Goal: Answer question/provide support: Share knowledge or assist other users

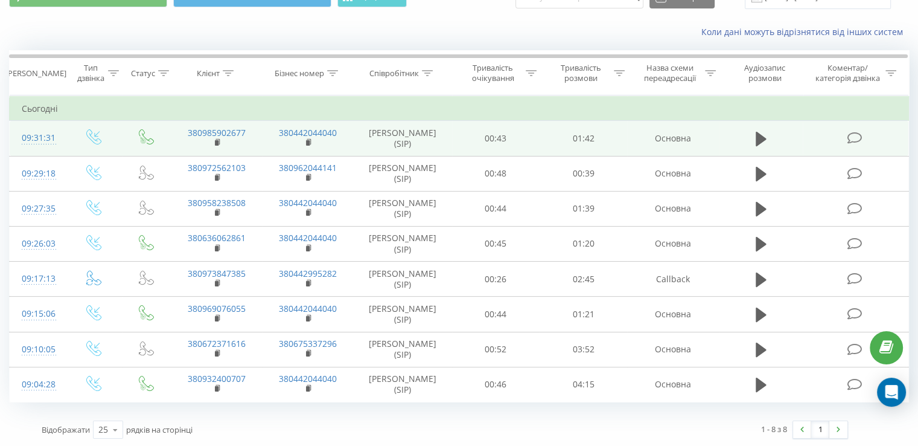
click at [856, 138] on icon at bounding box center [854, 138] width 15 height 13
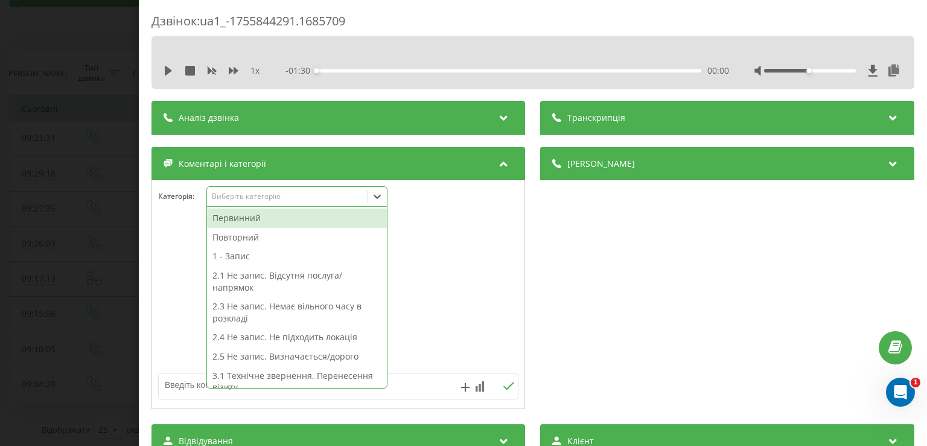
click at [374, 197] on icon at bounding box center [377, 196] width 12 height 12
click at [317, 218] on div "Первинний" at bounding box center [297, 217] width 180 height 19
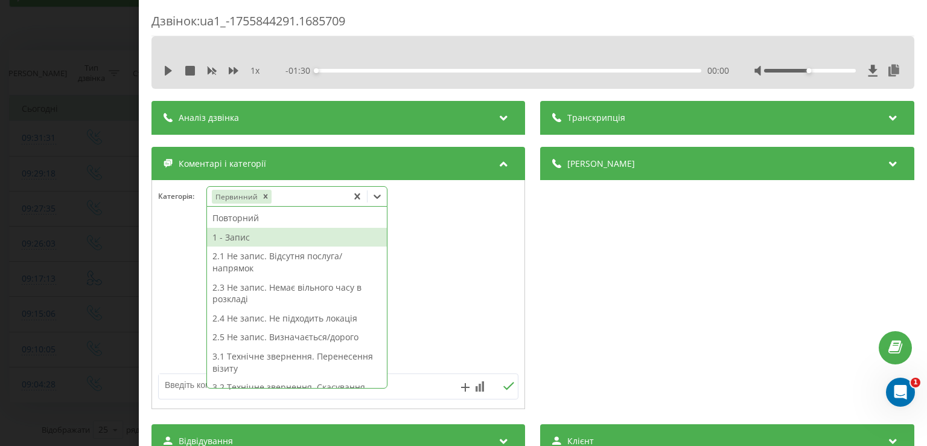
click at [299, 234] on div "1 - Запис" at bounding box center [297, 237] width 180 height 19
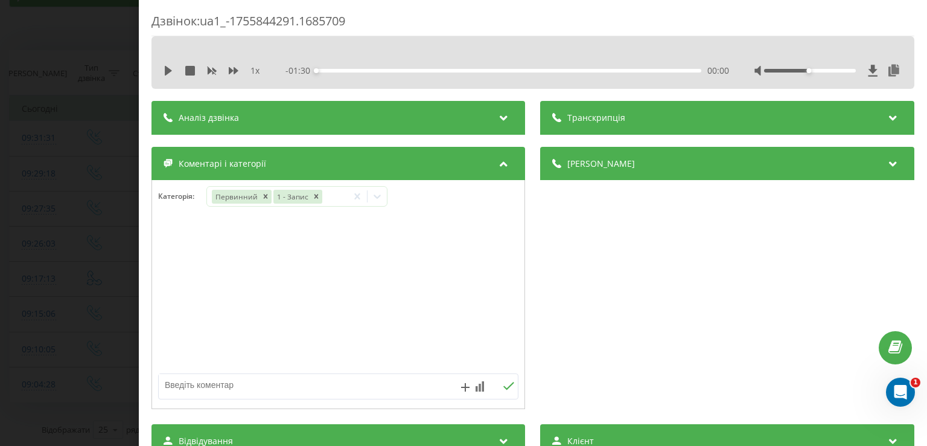
click at [82, 193] on div "Дзвінок : ua1_-1755844291.1685709 1 x - 01:30 00:00 00:00 Транскрипція Для AI-а…" at bounding box center [463, 223] width 927 height 446
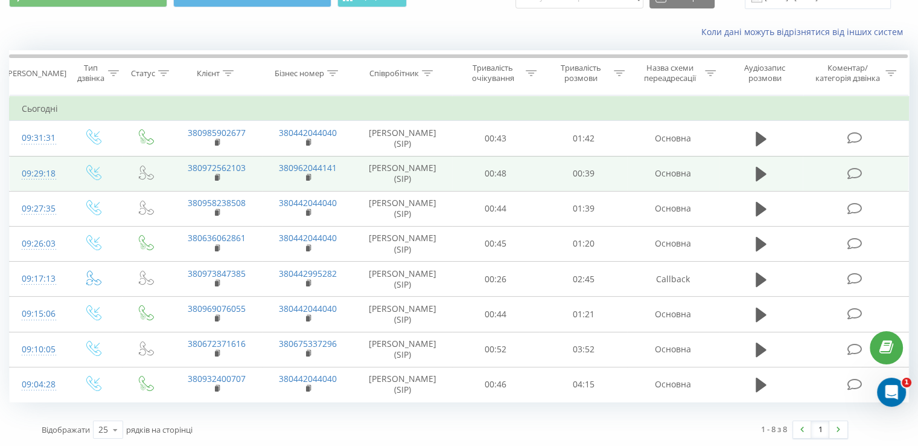
click at [860, 168] on icon at bounding box center [854, 173] width 15 height 13
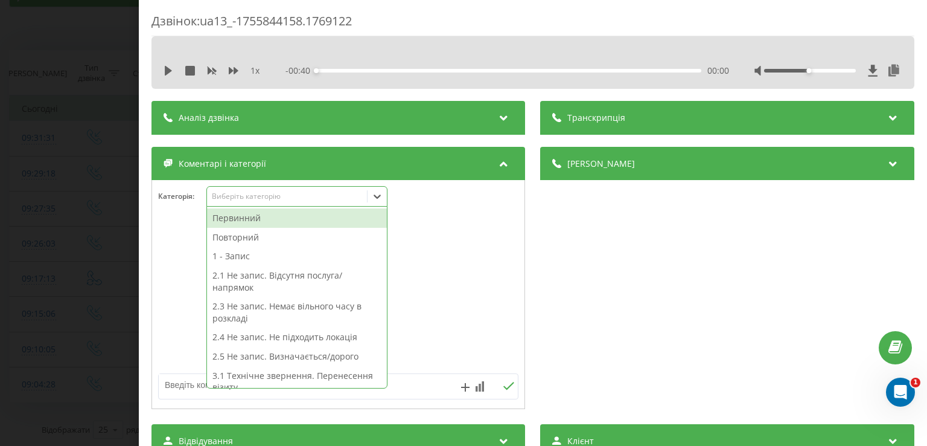
click at [369, 199] on div at bounding box center [377, 196] width 19 height 19
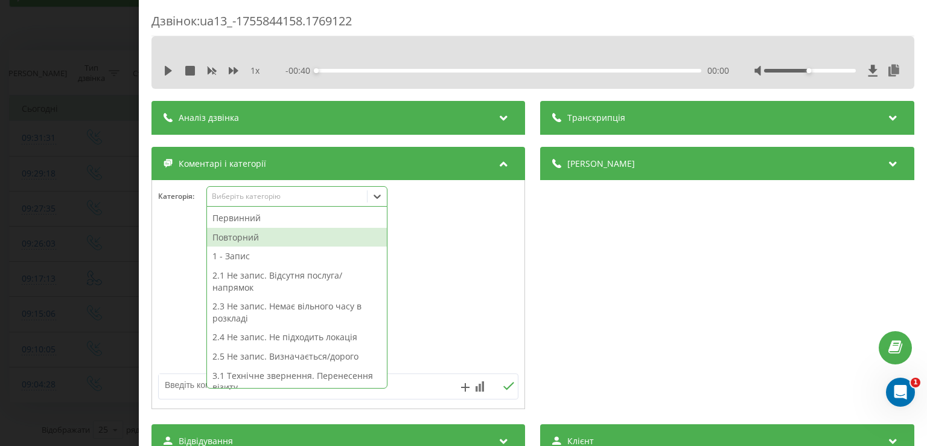
click at [298, 242] on div "Повторний" at bounding box center [297, 237] width 180 height 19
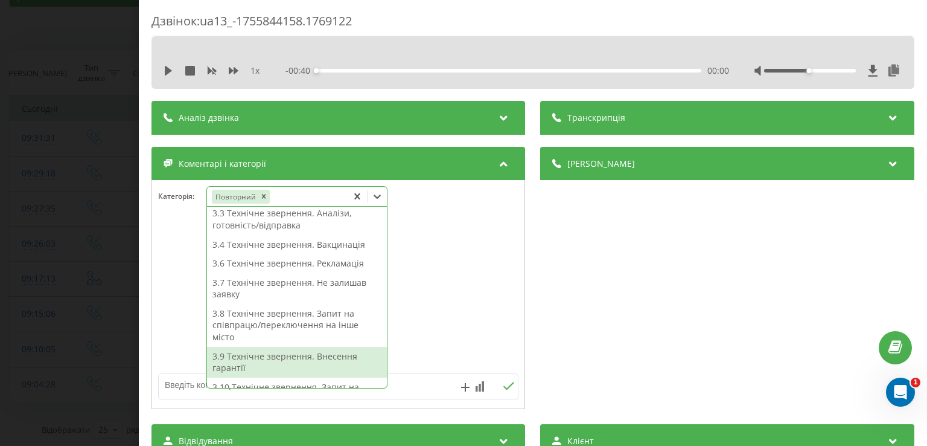
scroll to position [205, 0]
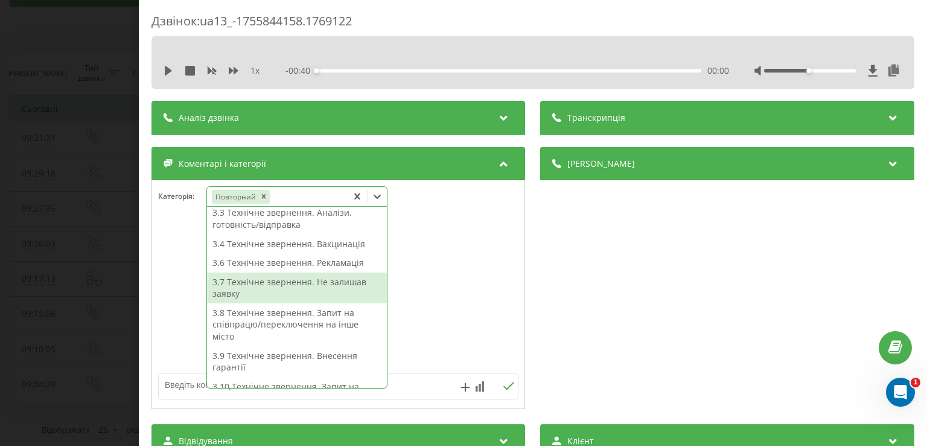
click at [299, 290] on div "3.7 Технічне звернення. Не залишав заявку" at bounding box center [297, 287] width 180 height 31
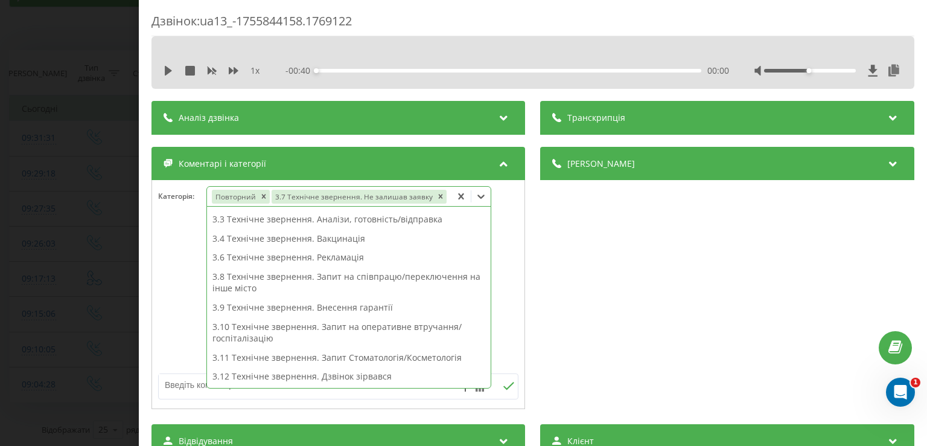
scroll to position [152, 0]
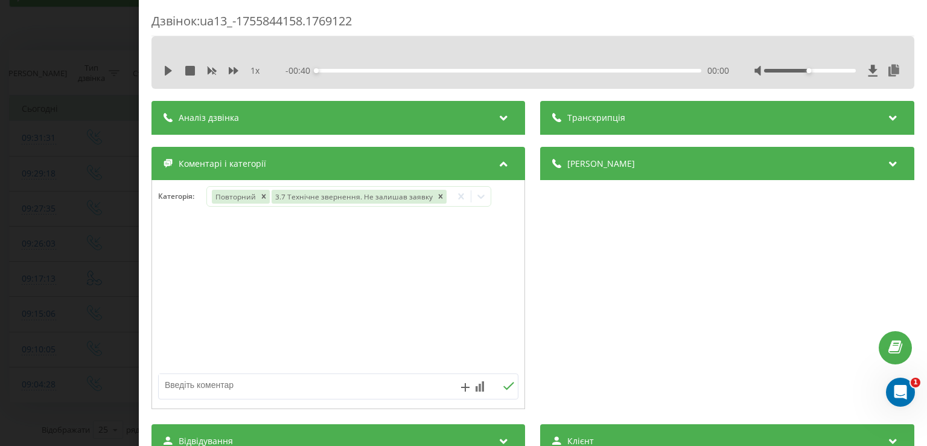
click at [171, 298] on div at bounding box center [338, 294] width 373 height 145
click at [220, 382] on textarea at bounding box center [302, 385] width 287 height 22
type textarea "пац записаний, уточнення"
click at [46, 196] on div "Дзвінок : ua13_-1755844158.1769122 1 x - 00:40 00:00 00:00 Транскрипція Для AI-…" at bounding box center [463, 223] width 927 height 446
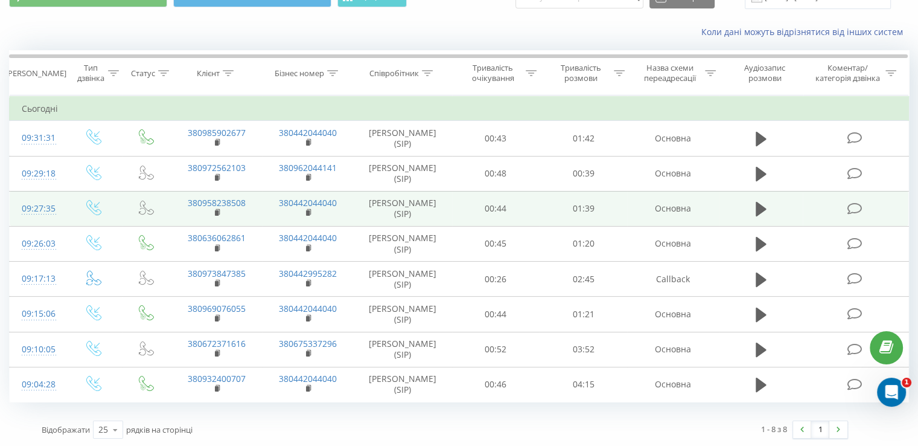
click at [859, 203] on icon at bounding box center [854, 208] width 15 height 13
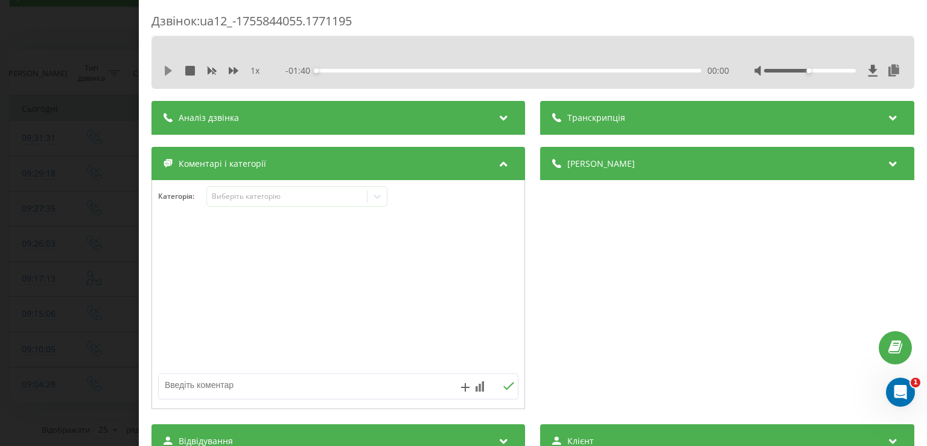
click at [169, 73] on icon at bounding box center [169, 71] width 10 height 10
click at [94, 73] on div "Дзвінок : ua12_-1755844055.1771195 1 x - 01:34 00:05 00:05 Транскрипція Для AI-…" at bounding box center [463, 223] width 927 height 446
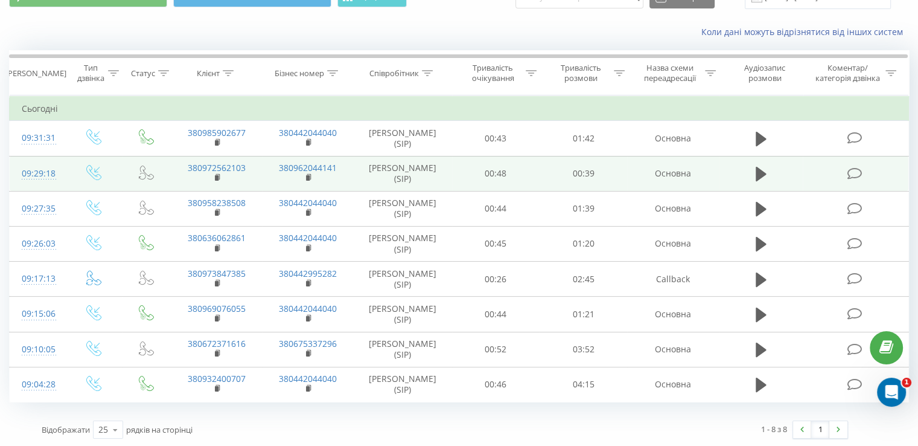
click at [860, 176] on icon at bounding box center [854, 173] width 15 height 13
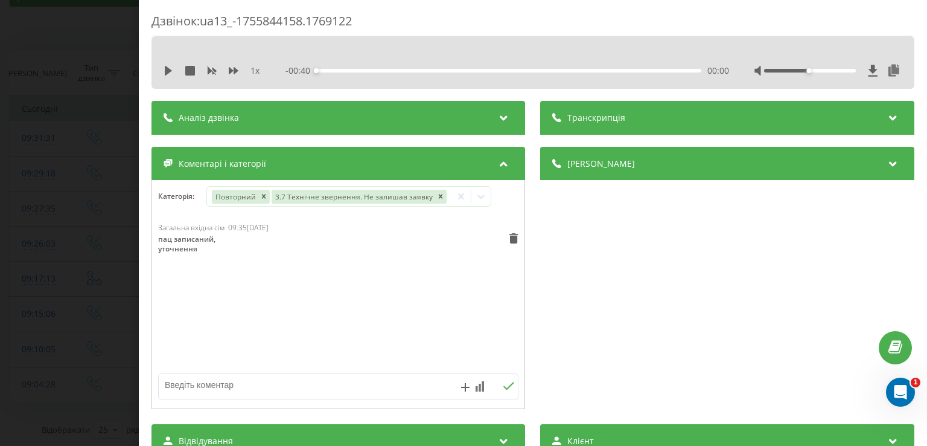
click at [88, 235] on div "Дзвінок : ua13_-1755844158.1769122 1 x - 00:40 00:00 00:00 Транскрипція Для AI-…" at bounding box center [463, 223] width 927 height 446
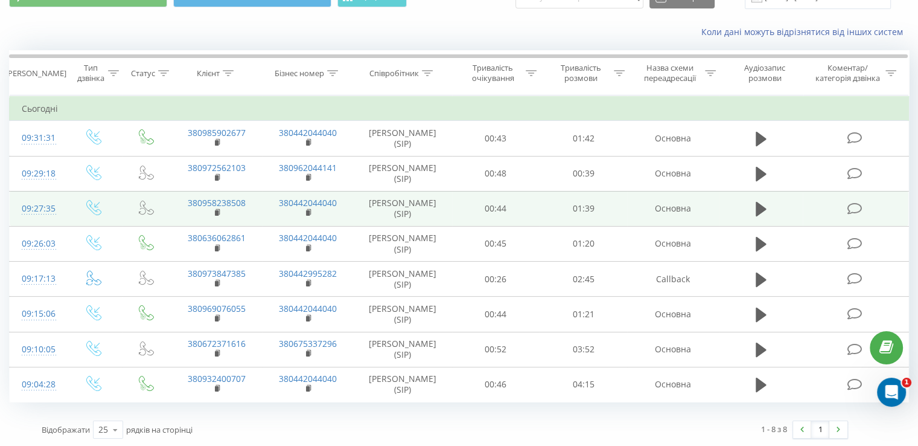
click at [861, 206] on icon at bounding box center [854, 208] width 15 height 13
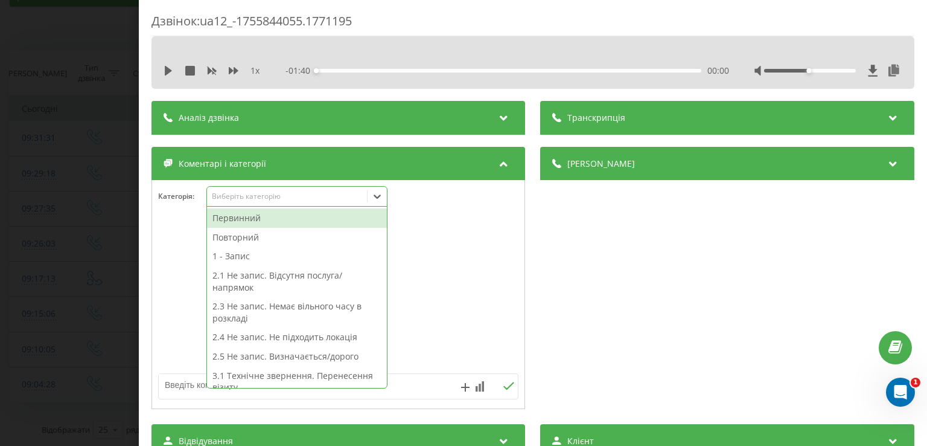
click at [386, 195] on div at bounding box center [377, 196] width 19 height 19
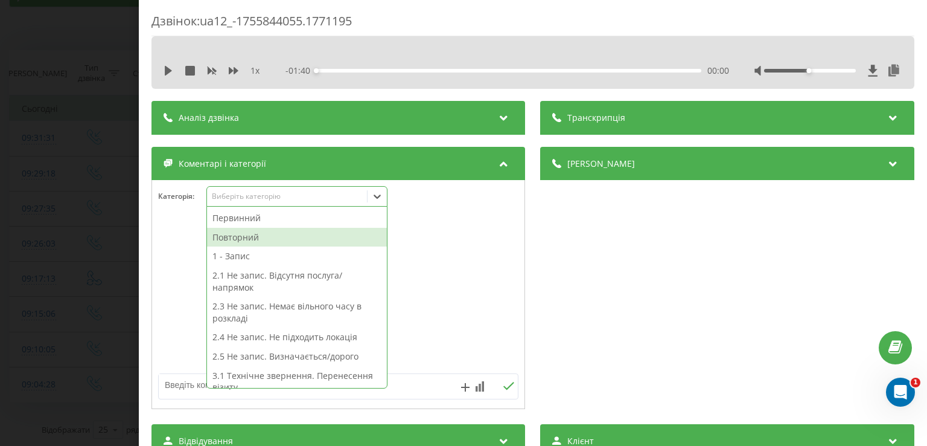
click at [296, 233] on div "Повторний" at bounding box center [297, 237] width 180 height 19
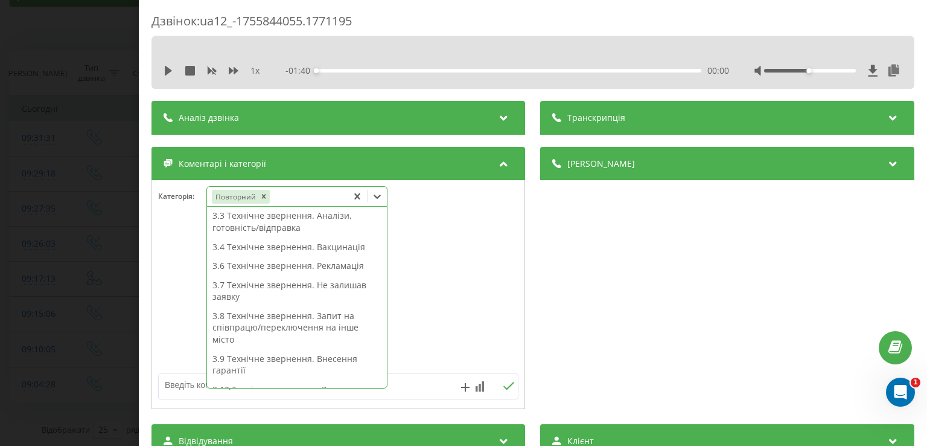
scroll to position [203, 0]
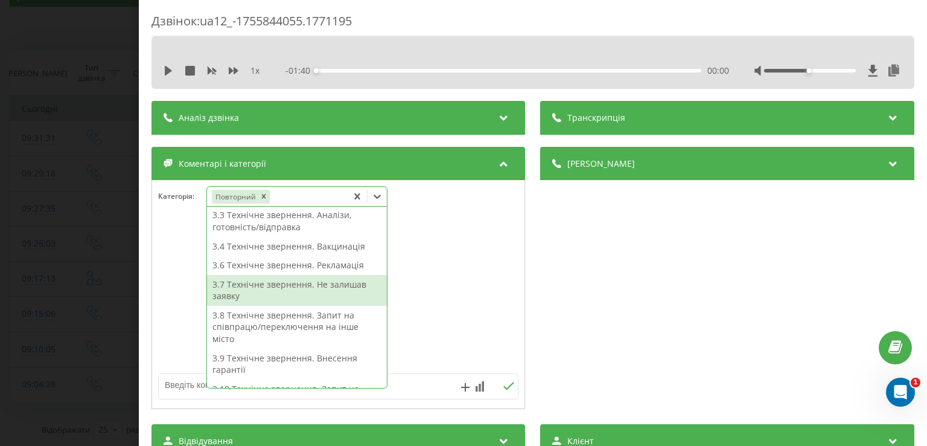
click at [306, 284] on div "3.7 Технічне звернення. Не залишав заявку" at bounding box center [297, 290] width 180 height 31
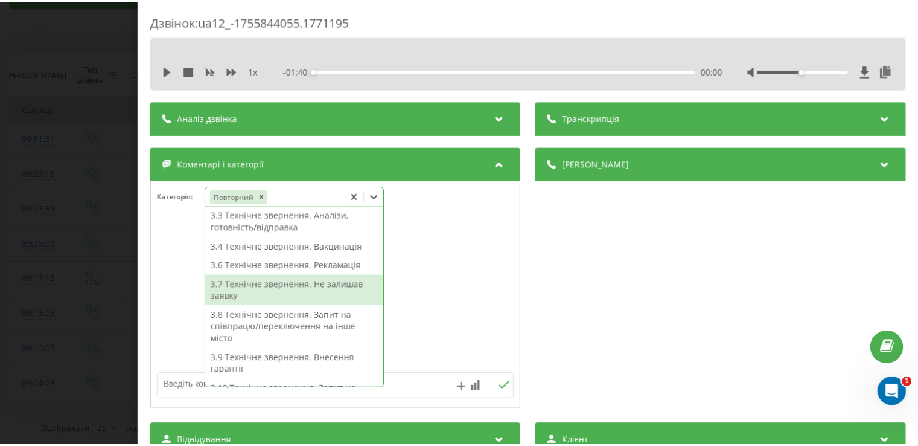
scroll to position [152, 0]
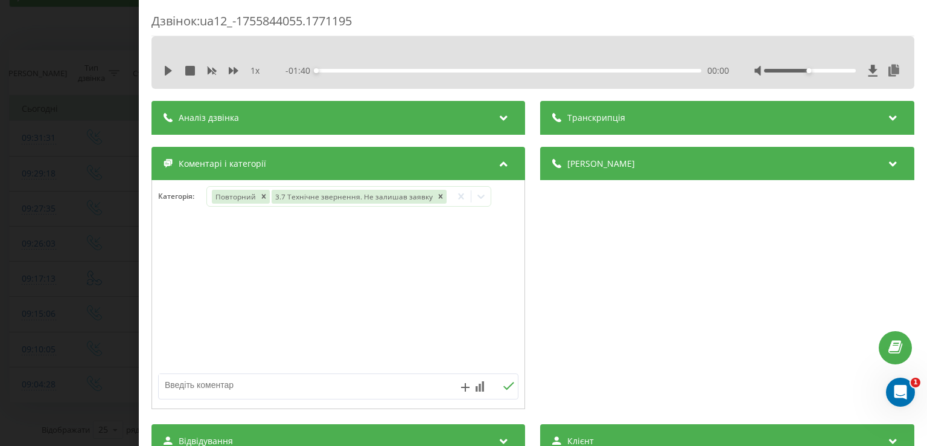
click at [191, 292] on div at bounding box center [338, 294] width 373 height 145
click at [211, 383] on textarea at bounding box center [302, 385] width 287 height 22
type textarea "пац записаний, уточнення"
click at [31, 225] on div "Дзвінок : ua12_-1755844055.1771195 1 x - 01:40 00:00 00:00 Транскрипція Для AI-…" at bounding box center [463, 223] width 927 height 446
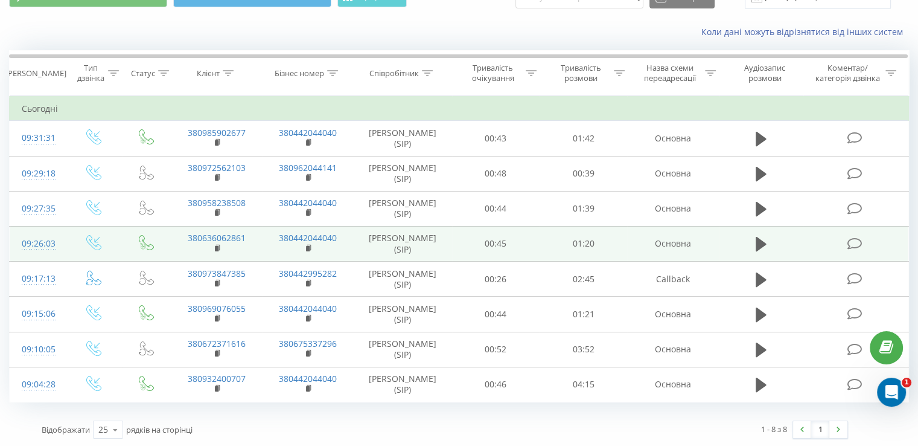
click at [855, 245] on icon at bounding box center [854, 243] width 15 height 13
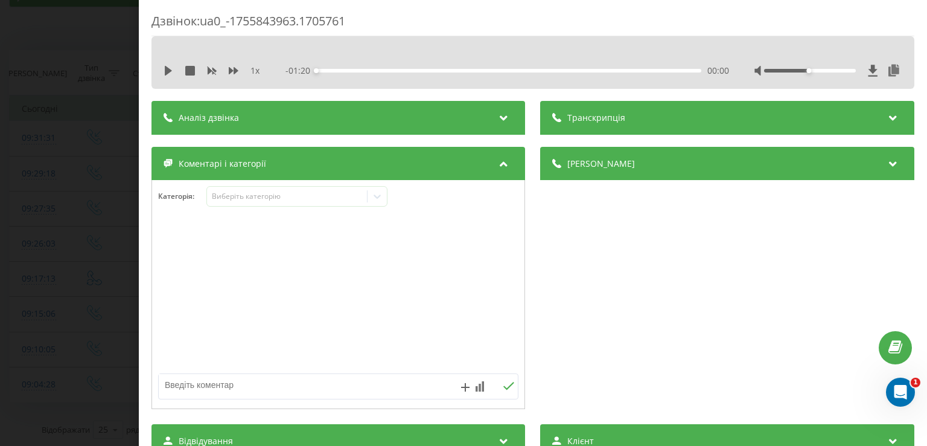
click at [112, 213] on div "Дзвінок : ua0_-1755843963.1705761 1 x - 01:20 00:00 00:00 Транскрипція Для AI-а…" at bounding box center [463, 223] width 927 height 446
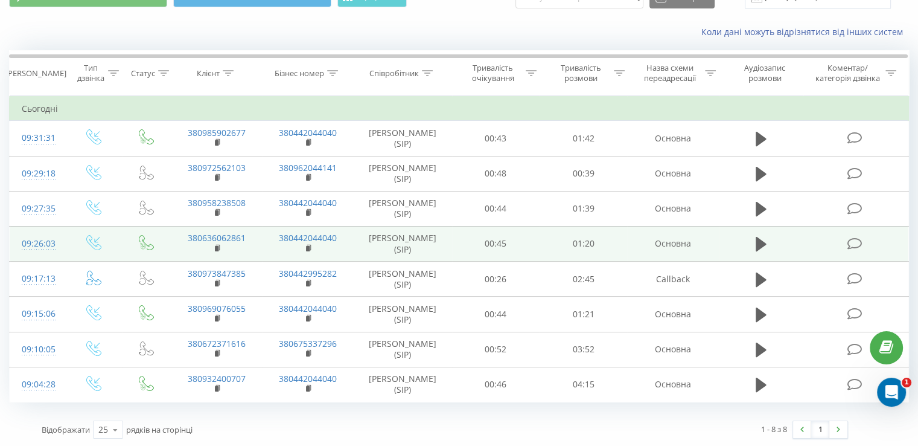
click at [857, 242] on icon at bounding box center [854, 243] width 15 height 13
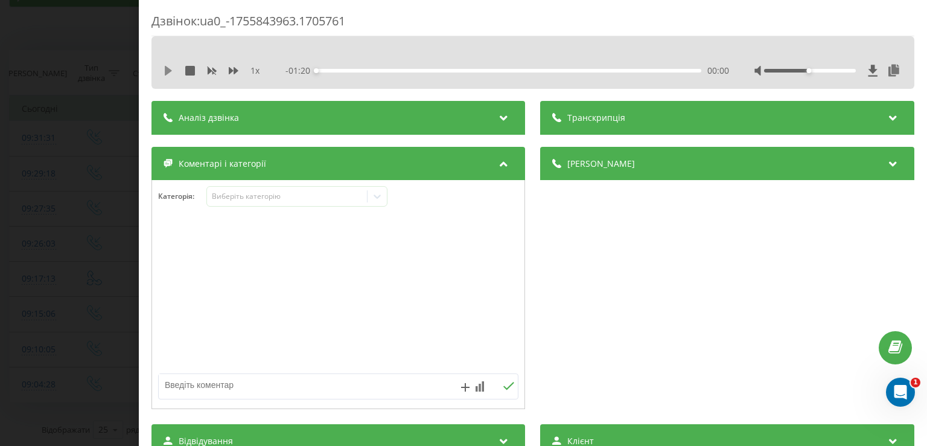
click at [166, 74] on icon at bounding box center [168, 71] width 7 height 10
click at [166, 74] on icon at bounding box center [166, 71] width 2 height 10
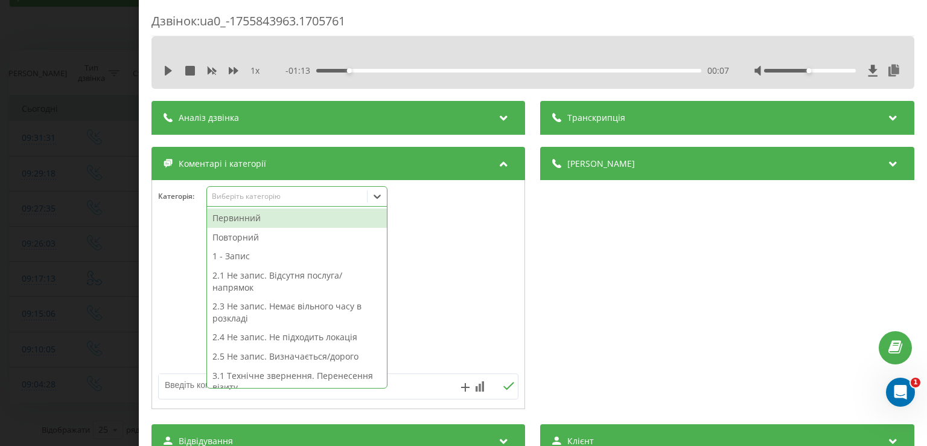
click at [380, 198] on icon at bounding box center [377, 196] width 12 height 12
click at [290, 216] on div "Первинний" at bounding box center [297, 217] width 180 height 19
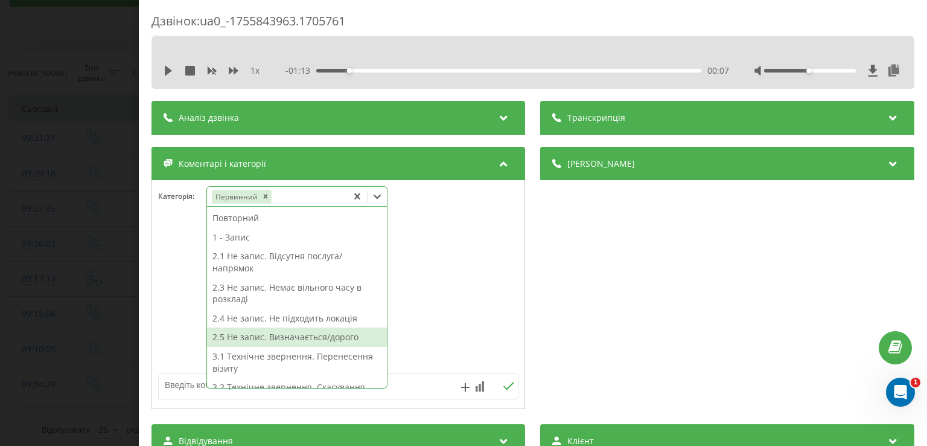
click at [302, 338] on div "2.5 Не запис. Визначається/дорого" at bounding box center [297, 336] width 180 height 19
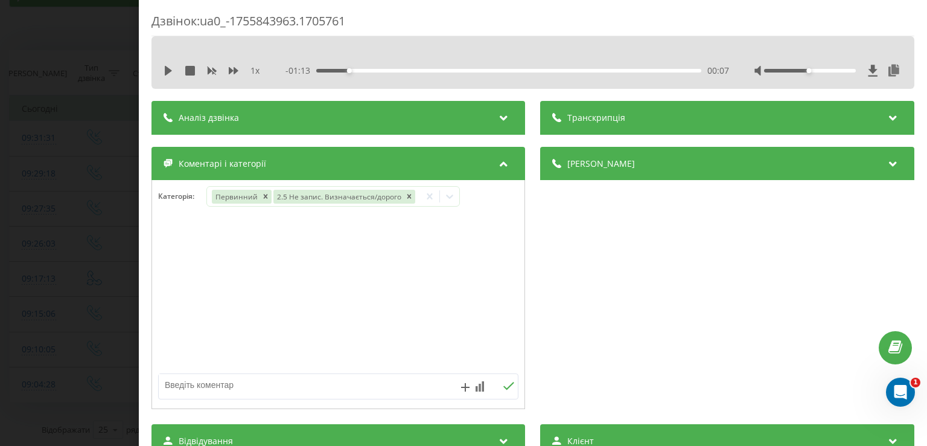
click at [69, 278] on div "Дзвінок : ua0_-1755843963.1705761 1 x - 01:13 00:07 00:07 Транскрипція Для AI-а…" at bounding box center [463, 223] width 927 height 446
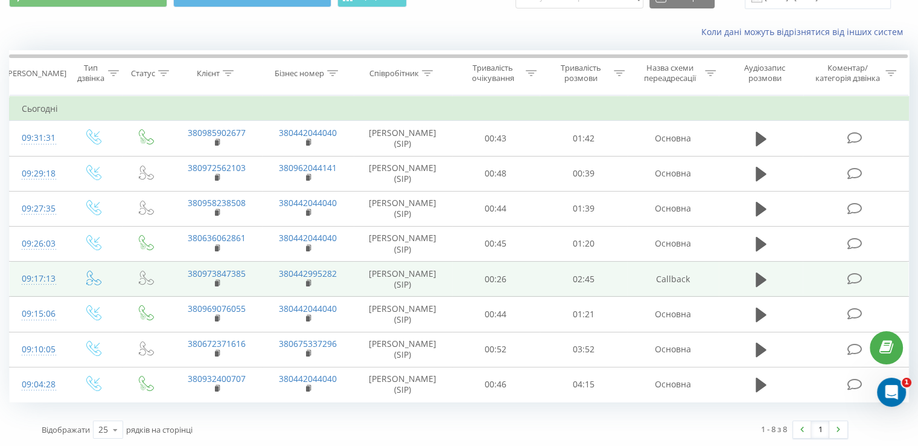
click at [866, 283] on td at bounding box center [856, 278] width 106 height 35
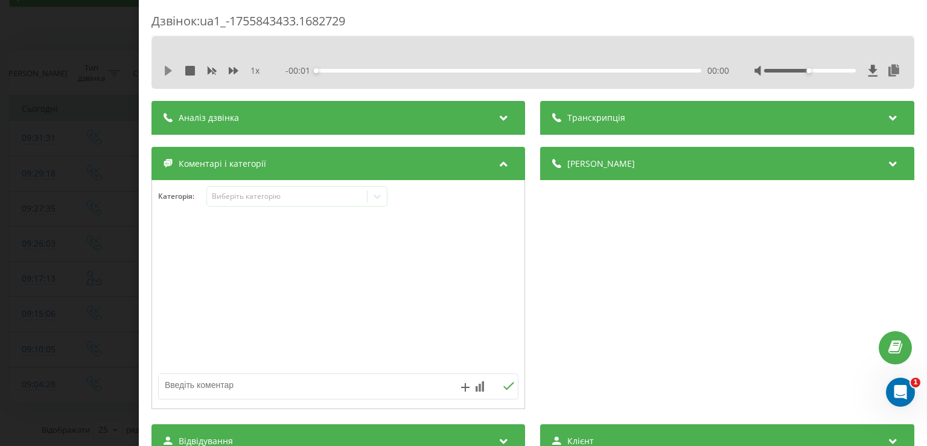
click at [169, 73] on icon at bounding box center [169, 71] width 10 height 10
click at [367, 69] on div "00:23" at bounding box center [509, 71] width 385 height 4
click at [393, 71] on div "00:35" at bounding box center [509, 71] width 385 height 4
click at [165, 67] on icon at bounding box center [166, 71] width 2 height 10
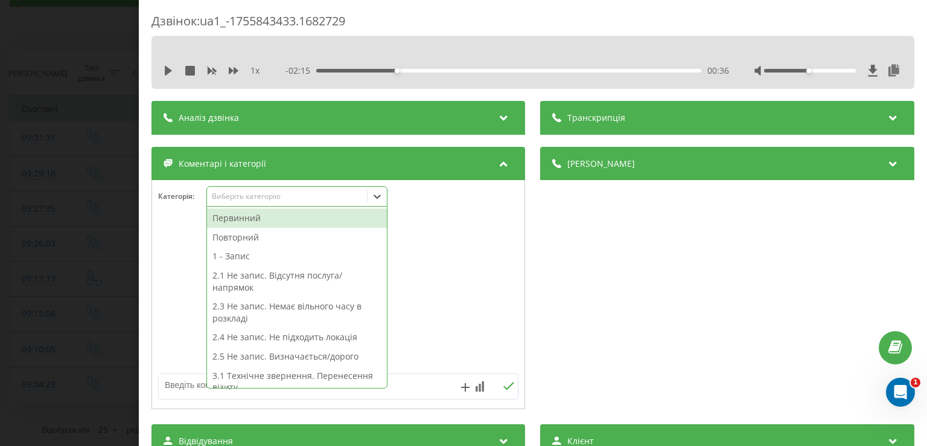
click at [379, 195] on icon at bounding box center [377, 196] width 12 height 12
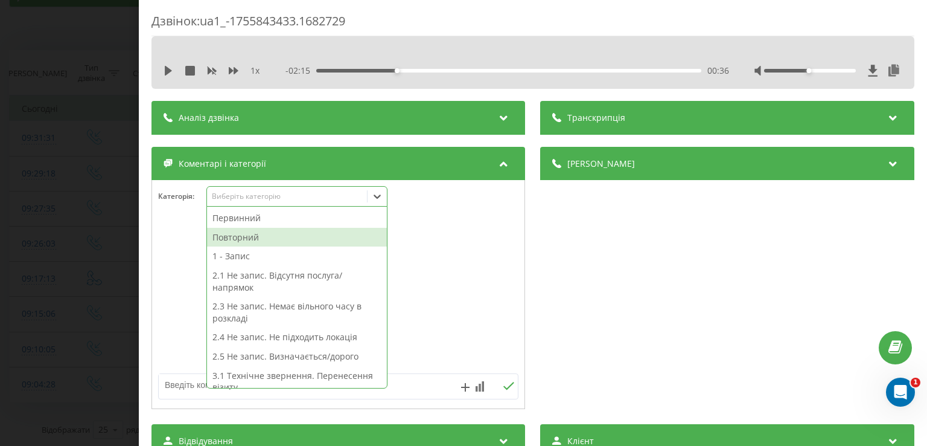
click at [307, 237] on div "Повторний" at bounding box center [297, 237] width 180 height 19
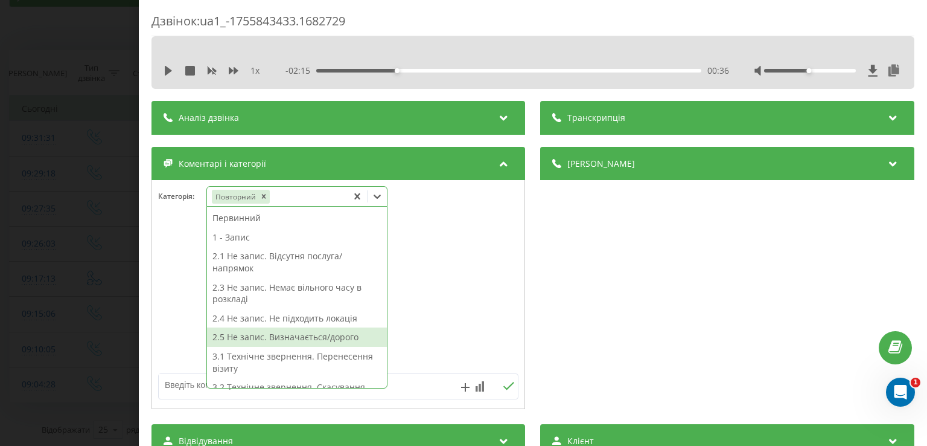
click at [295, 339] on div "2.5 Не запис. Визначається/дорого" at bounding box center [297, 336] width 180 height 19
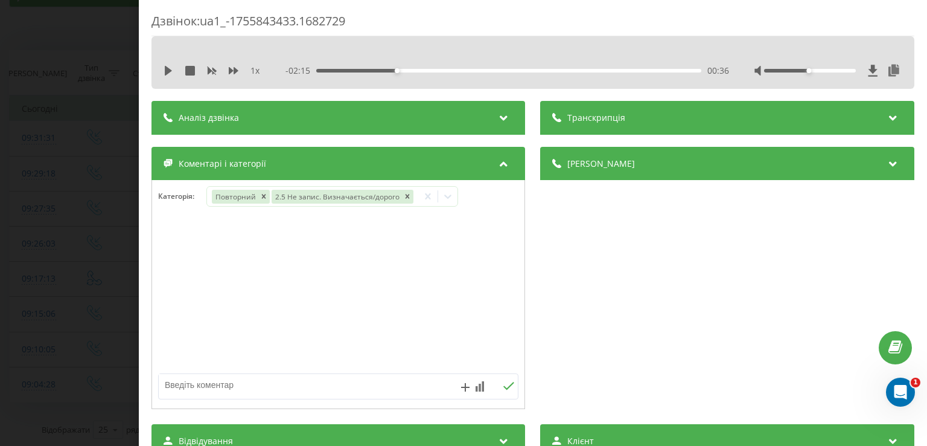
click at [89, 254] on div "Дзвінок : ua1_-1755843433.1682729 1 x - 02:15 00:36 00:36 Транскрипція Для AI-а…" at bounding box center [463, 223] width 927 height 446
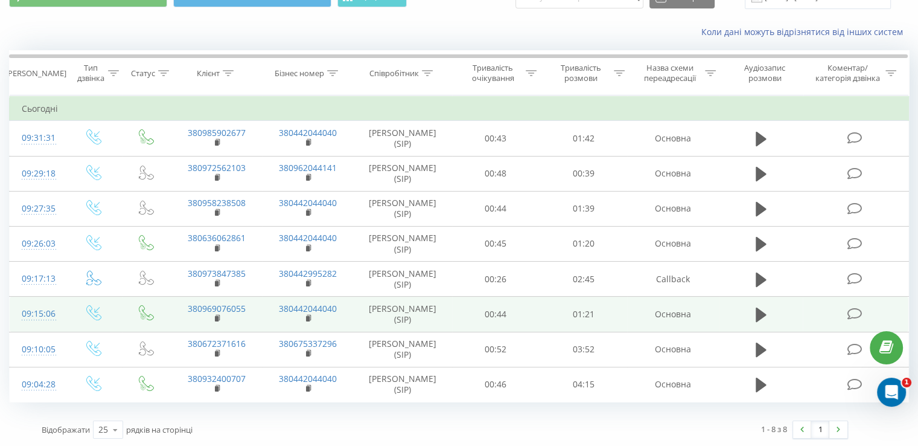
click at [866, 303] on td at bounding box center [856, 313] width 106 height 35
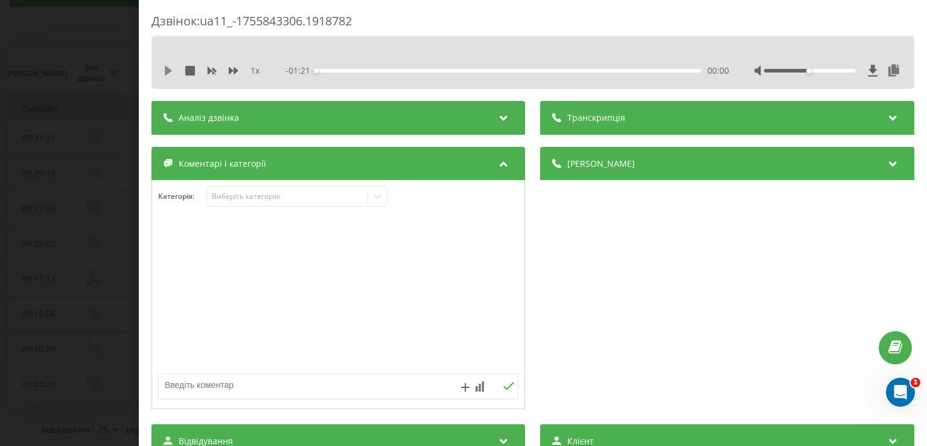
click at [167, 68] on icon at bounding box center [168, 71] width 7 height 10
click at [167, 71] on icon at bounding box center [166, 71] width 2 height 10
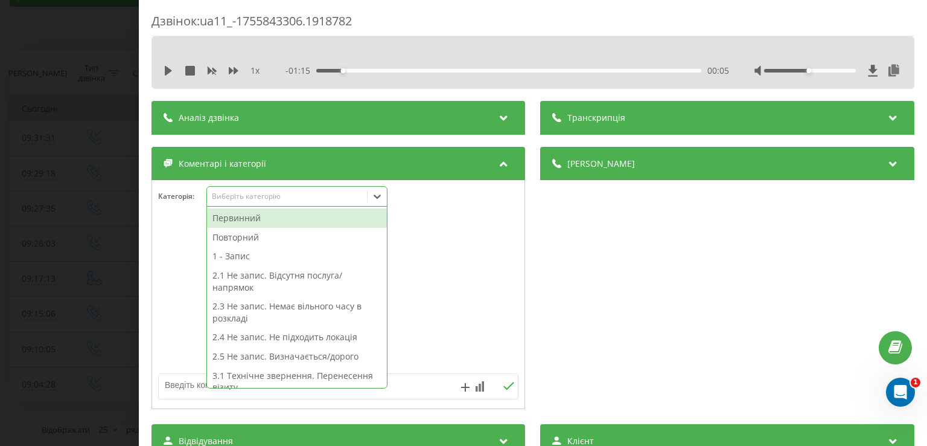
click at [377, 199] on icon at bounding box center [377, 196] width 12 height 12
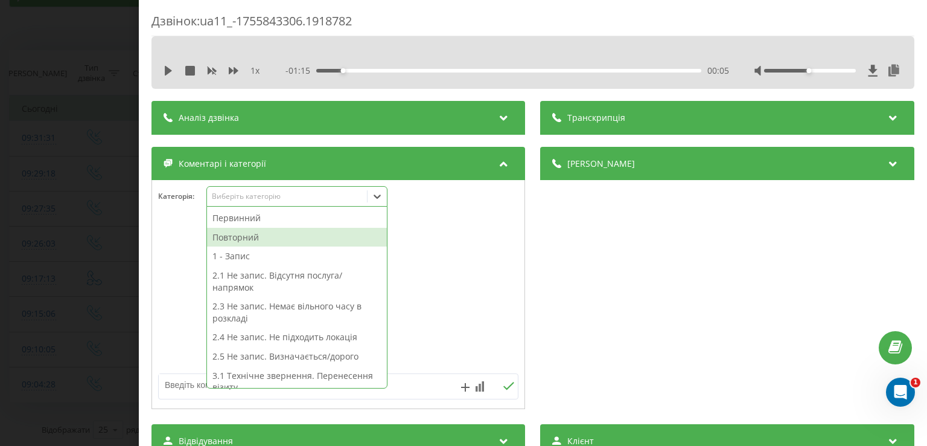
click at [285, 235] on div "Повторний" at bounding box center [297, 237] width 180 height 19
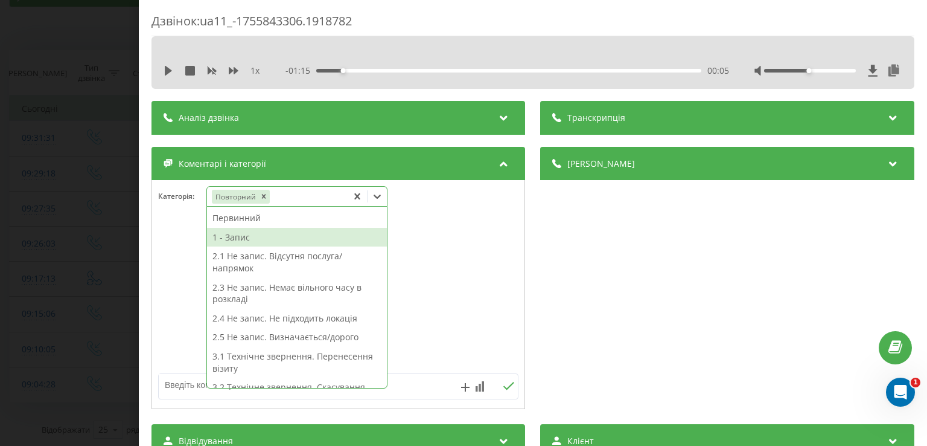
click at [286, 237] on div "1 - Запис" at bounding box center [297, 237] width 180 height 19
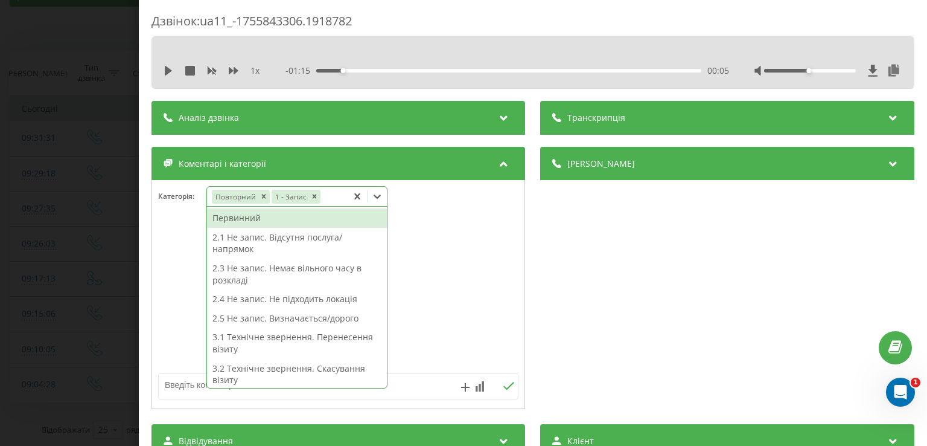
click at [84, 257] on div "Дзвінок : ua11_-1755843306.1918782 1 x - 01:15 00:05 00:05 Транскрипція Для AI-…" at bounding box center [463, 223] width 927 height 446
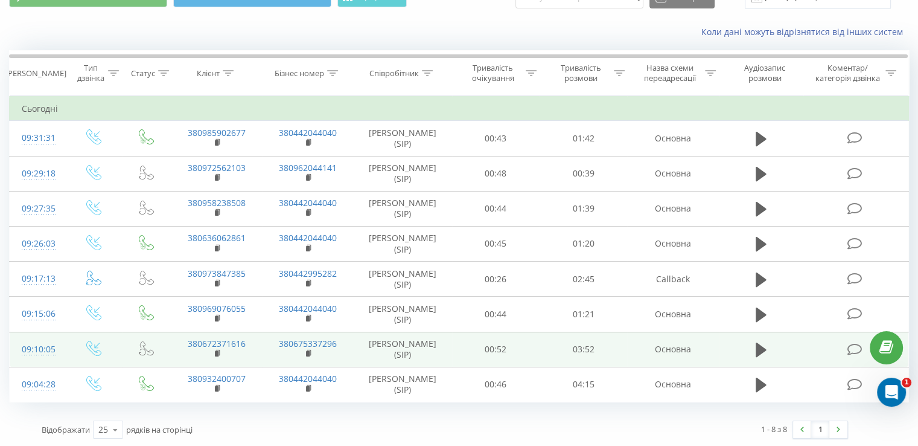
click at [854, 350] on icon at bounding box center [854, 349] width 15 height 13
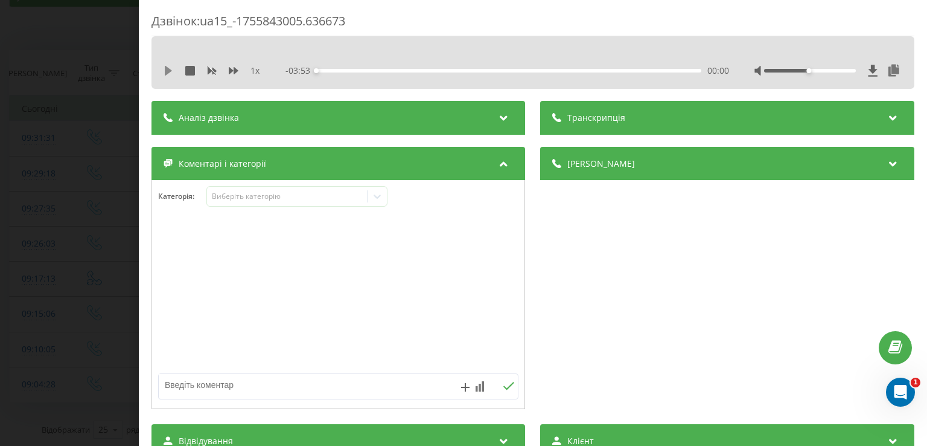
click at [169, 68] on icon at bounding box center [168, 71] width 7 height 10
click at [169, 68] on icon at bounding box center [169, 71] width 10 height 10
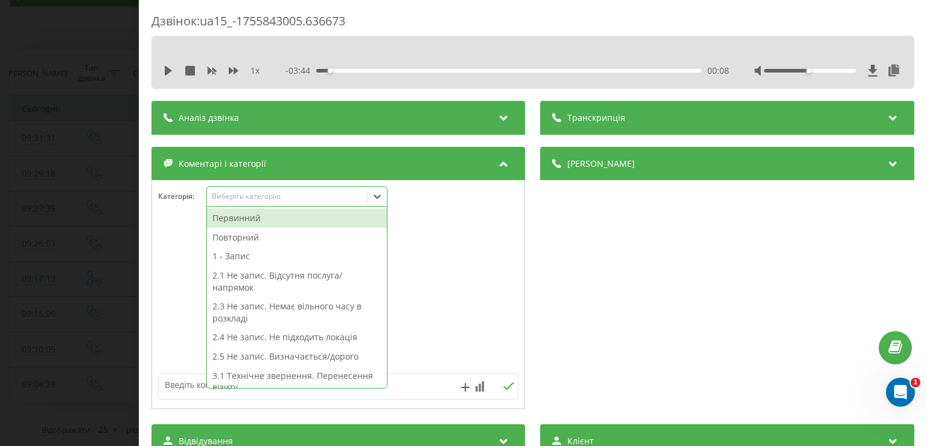
click at [377, 200] on icon at bounding box center [377, 196] width 12 height 12
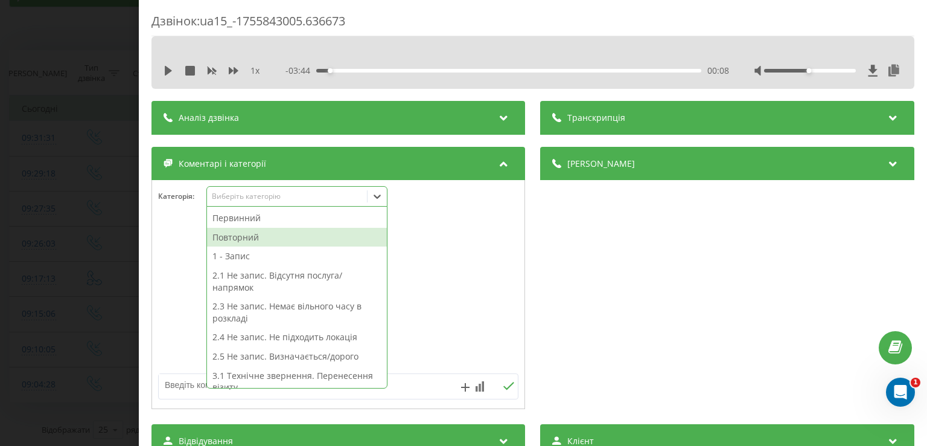
click at [304, 229] on div "Повторний" at bounding box center [297, 237] width 180 height 19
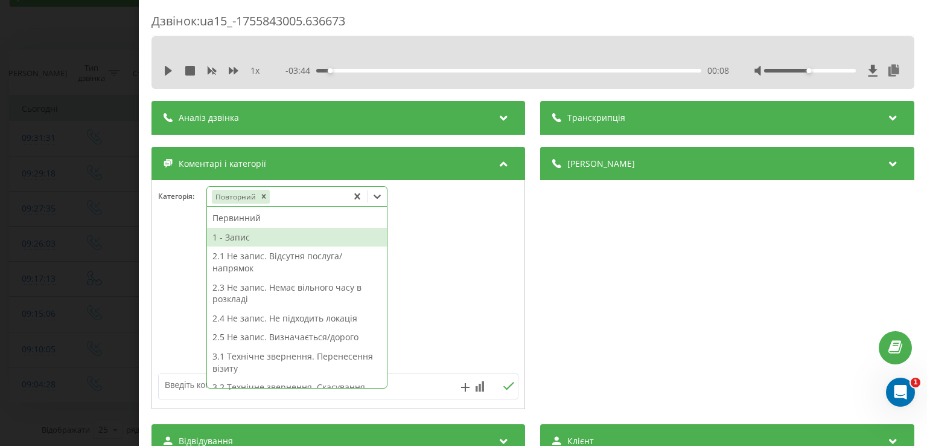
click at [283, 238] on div "1 - Запис" at bounding box center [297, 237] width 180 height 19
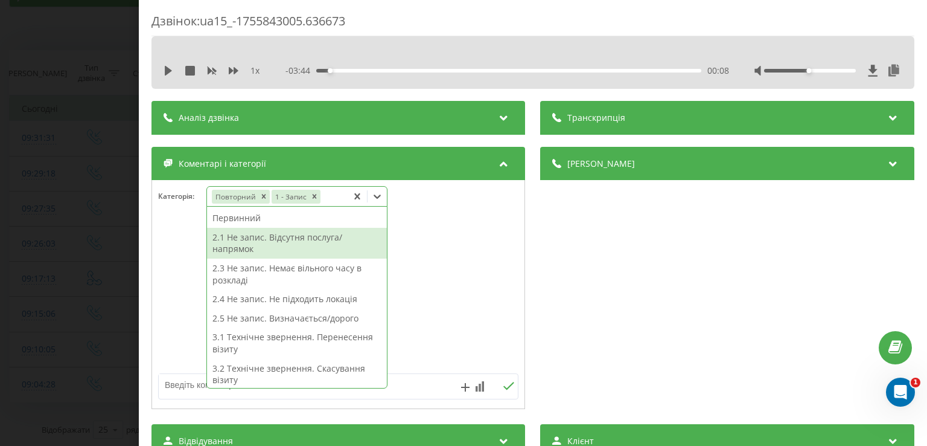
click at [120, 216] on div "Дзвінок : ua15_-1755843005.636673 1 x - 03:44 00:08 00:08 Транскрипція Для AI-а…" at bounding box center [463, 223] width 927 height 446
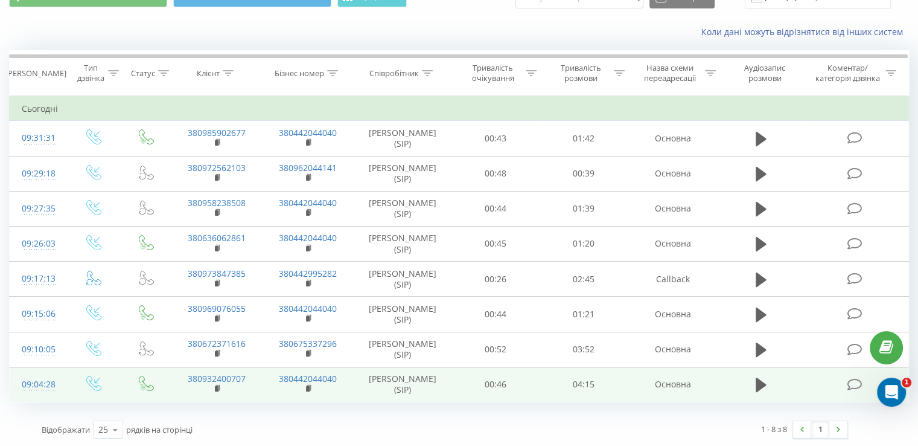
click at [853, 383] on icon at bounding box center [854, 384] width 15 height 13
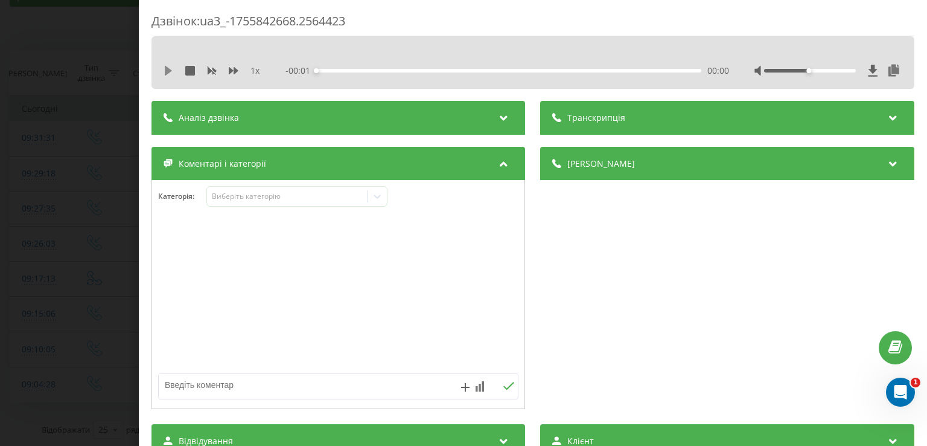
click at [171, 73] on icon at bounding box center [169, 71] width 10 height 10
click at [169, 72] on icon at bounding box center [169, 71] width 10 height 10
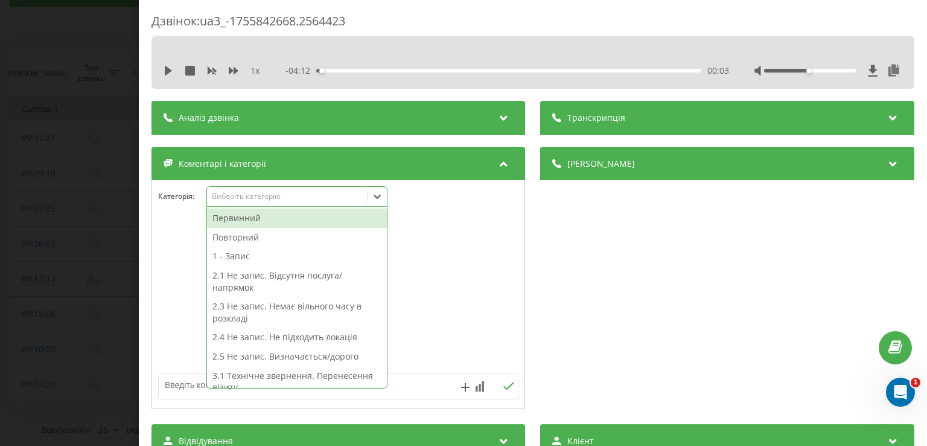
click at [376, 189] on div at bounding box center [377, 196] width 19 height 19
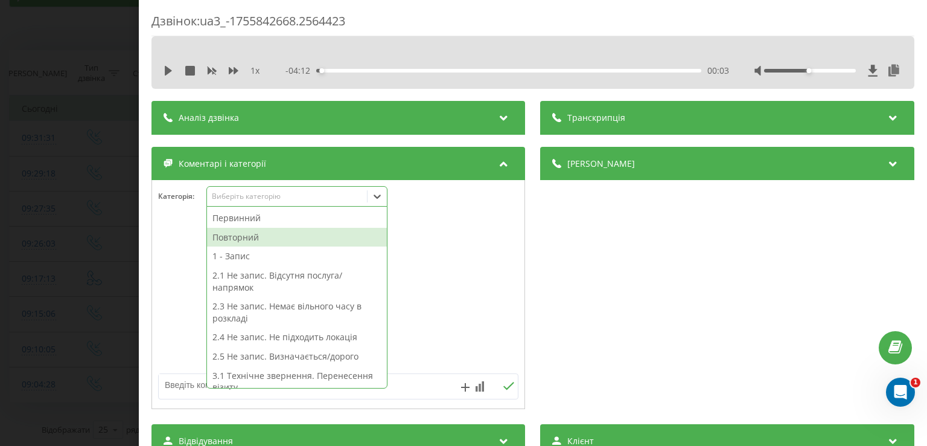
click at [327, 235] on div "Повторний" at bounding box center [297, 237] width 180 height 19
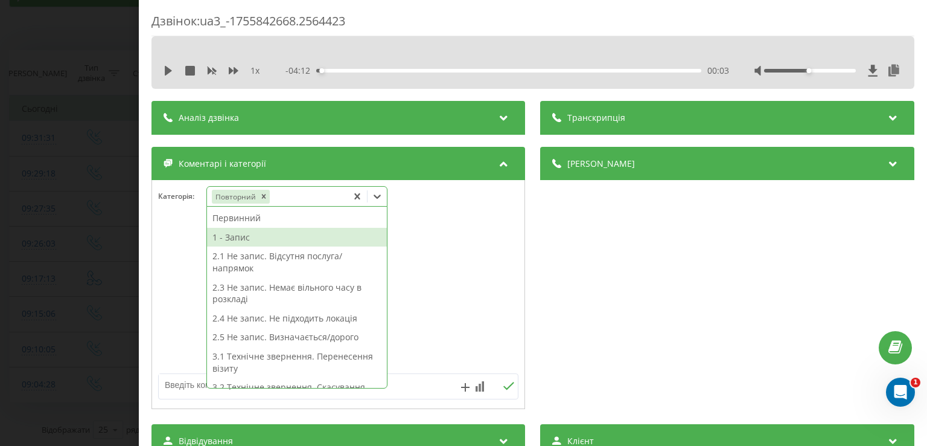
click at [267, 237] on div "1 - Запис" at bounding box center [297, 237] width 180 height 19
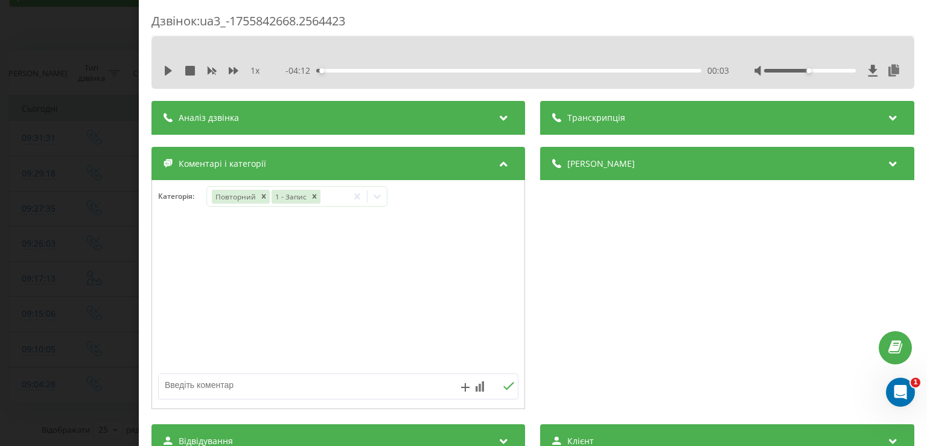
click at [89, 240] on div "Дзвінок : ua3_-1755842668.2564423 1 x - 04:12 00:03 00:03 Транскрипція Для AI-а…" at bounding box center [463, 223] width 927 height 446
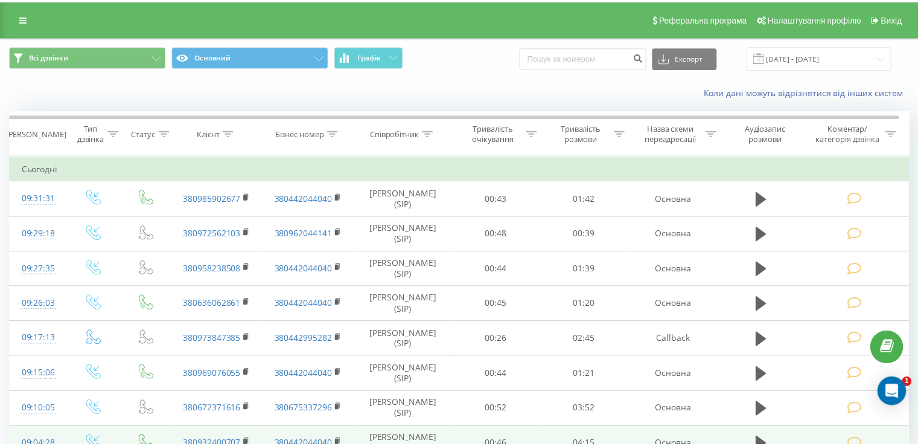
scroll to position [60, 0]
